Goal: Task Accomplishment & Management: Manage account settings

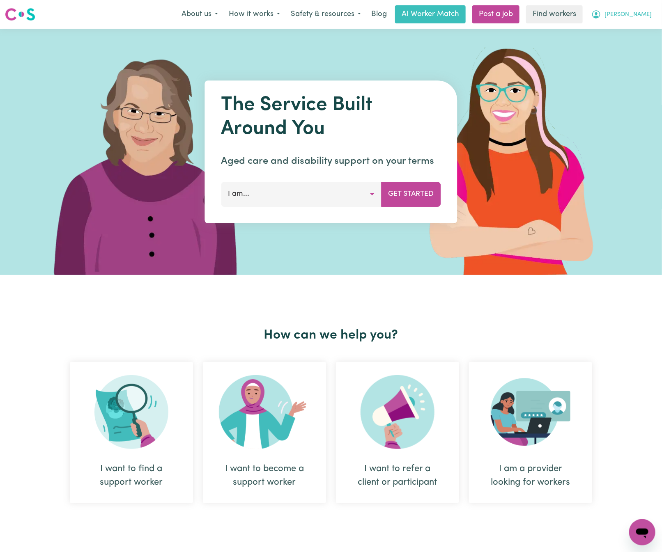
click at [621, 7] on button "[PERSON_NAME]" at bounding box center [621, 14] width 71 height 17
drag, startPoint x: 626, startPoint y: 42, endPoint x: 629, endPoint y: 40, distance: 4.2
click at [626, 42] on link "Logout" at bounding box center [624, 47] width 65 height 16
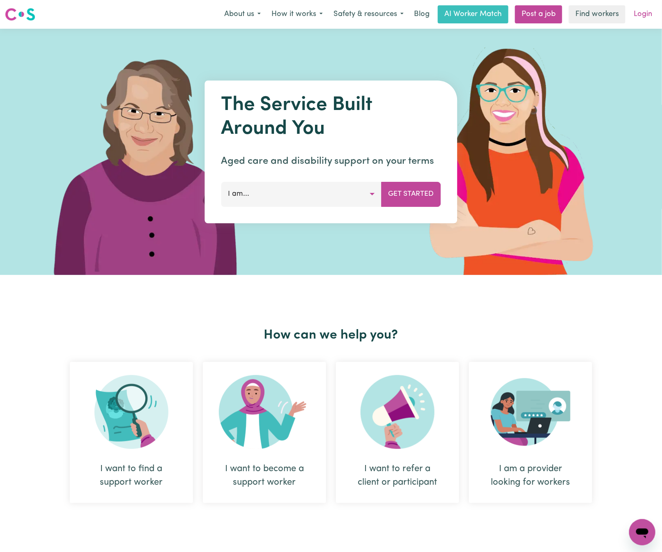
click at [643, 17] on link "Login" at bounding box center [642, 14] width 28 height 18
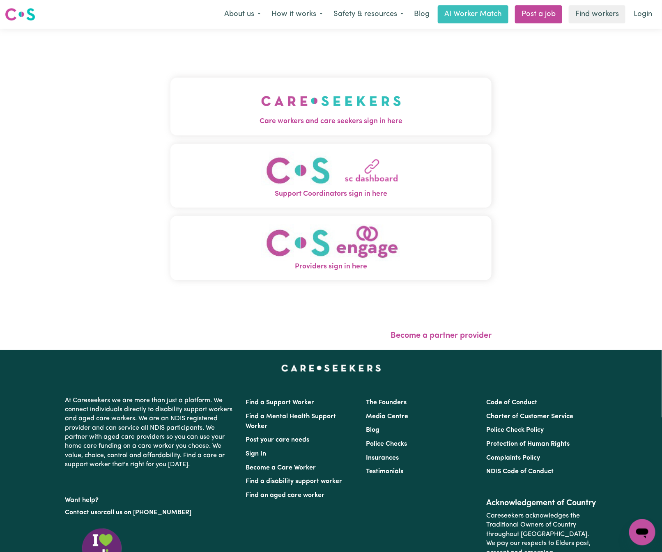
drag, startPoint x: 122, startPoint y: 142, endPoint x: 212, endPoint y: 110, distance: 95.3
click at [170, 134] on div "Care workers and care seekers sign in here Support Coordinators sign in here Pr…" at bounding box center [330, 183] width 321 height 276
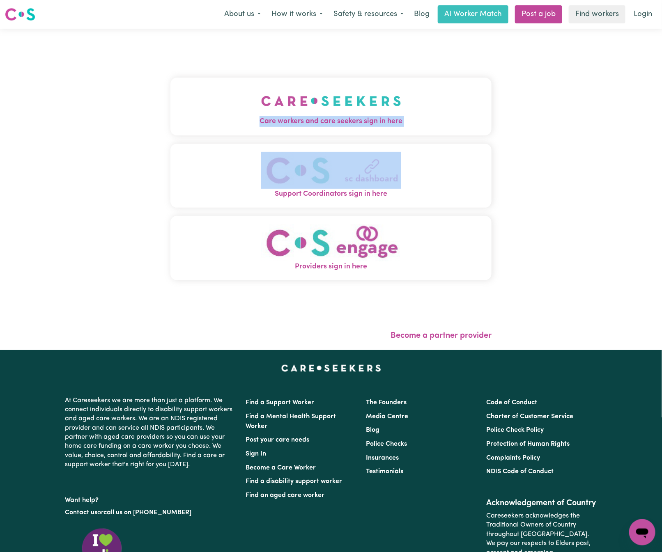
click at [232, 105] on button "Care workers and care seekers sign in here" at bounding box center [330, 106] width 321 height 57
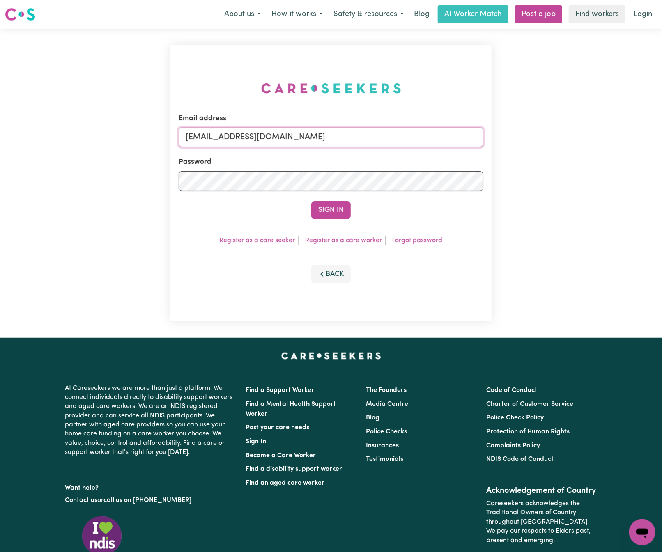
drag, startPoint x: 230, startPoint y: 132, endPoint x: 618, endPoint y: 104, distance: 388.9
click at [618, 104] on div "Email address [EMAIL_ADDRESS][DOMAIN_NAME] Password Sign In Register as a care …" at bounding box center [331, 183] width 662 height 309
paste input "[EMAIL_ADDRESS][DOMAIN_NAME]"
type input "superuser~[EMAIL_ADDRESS][DOMAIN_NAME]"
click at [311, 201] on button "Sign In" at bounding box center [330, 210] width 39 height 18
